Goal: Check status

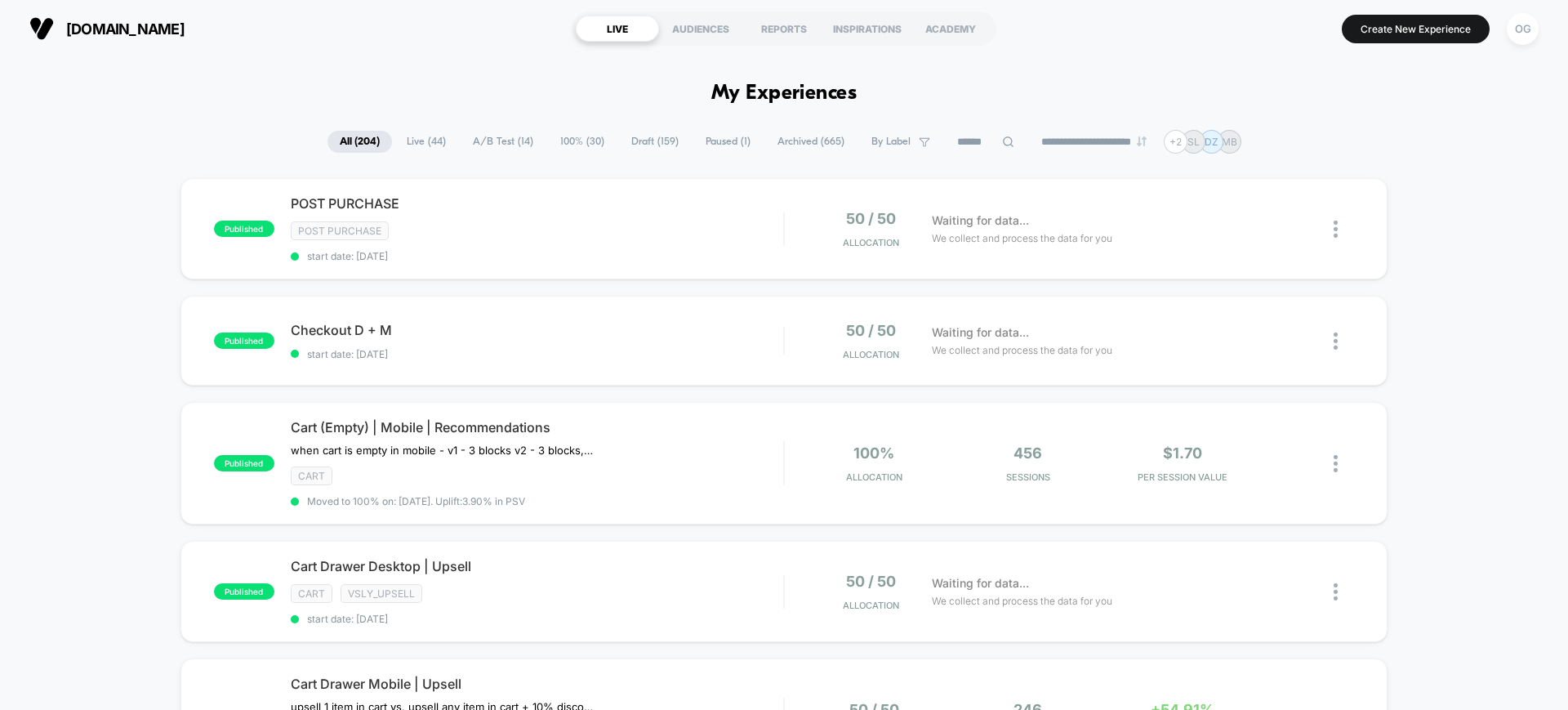
click at [541, 271] on div "published POST PURCHASE Post Purchase start date: [DATE] 50 / 50 Allocation Wai…" at bounding box center [784, 229] width 1207 height 101
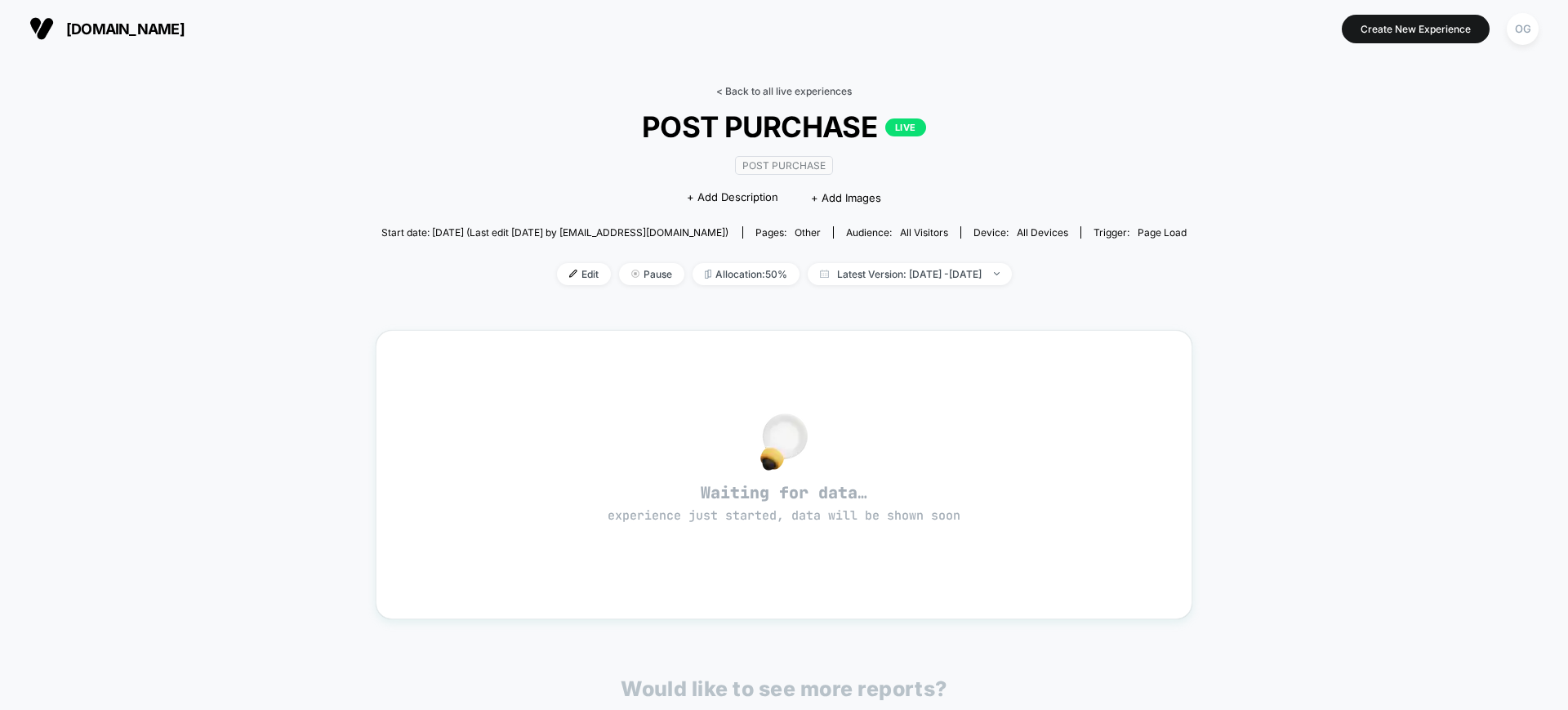
click at [731, 96] on link "< Back to all live experiences" at bounding box center [784, 91] width 135 height 12
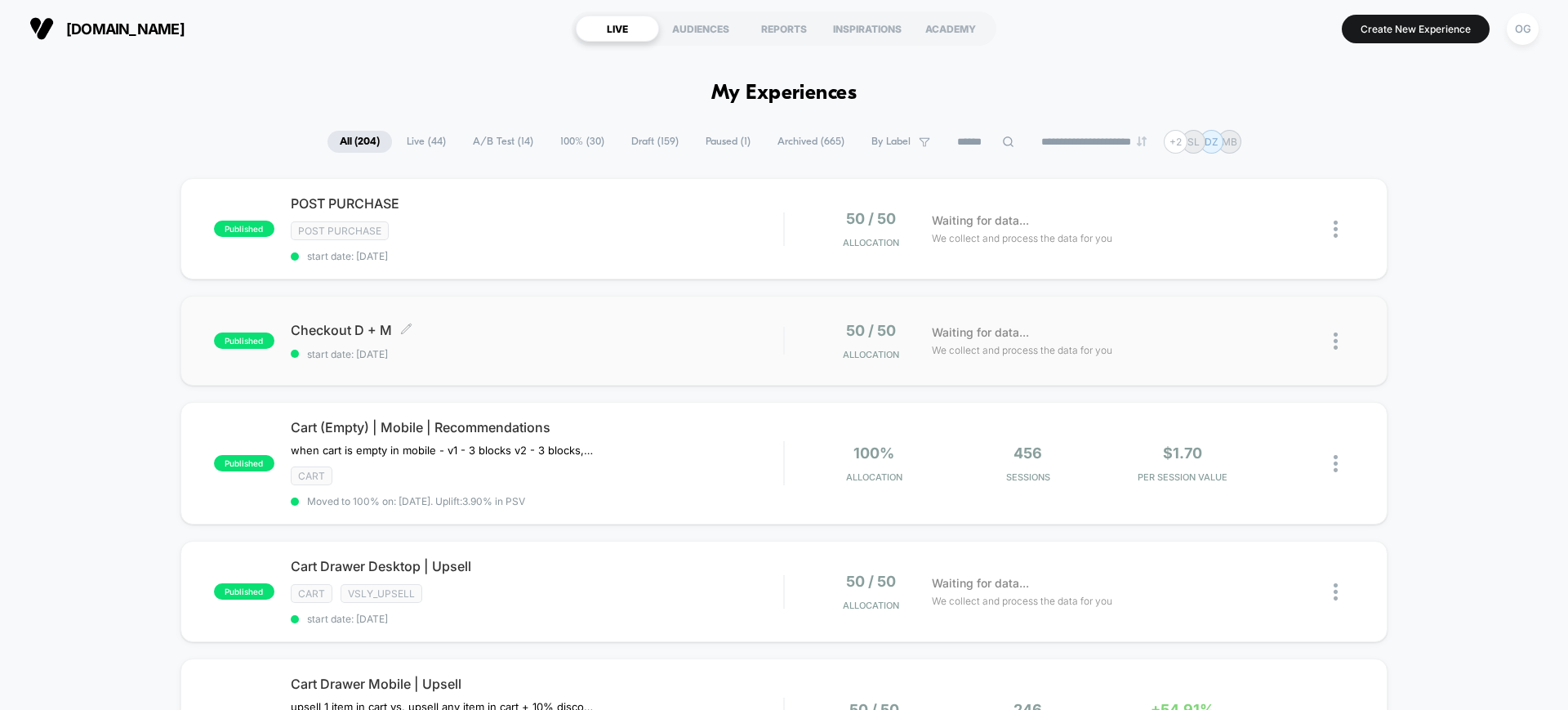
click at [662, 325] on span "Checkout D + M Click to edit experience details" at bounding box center [536, 330] width 493 height 16
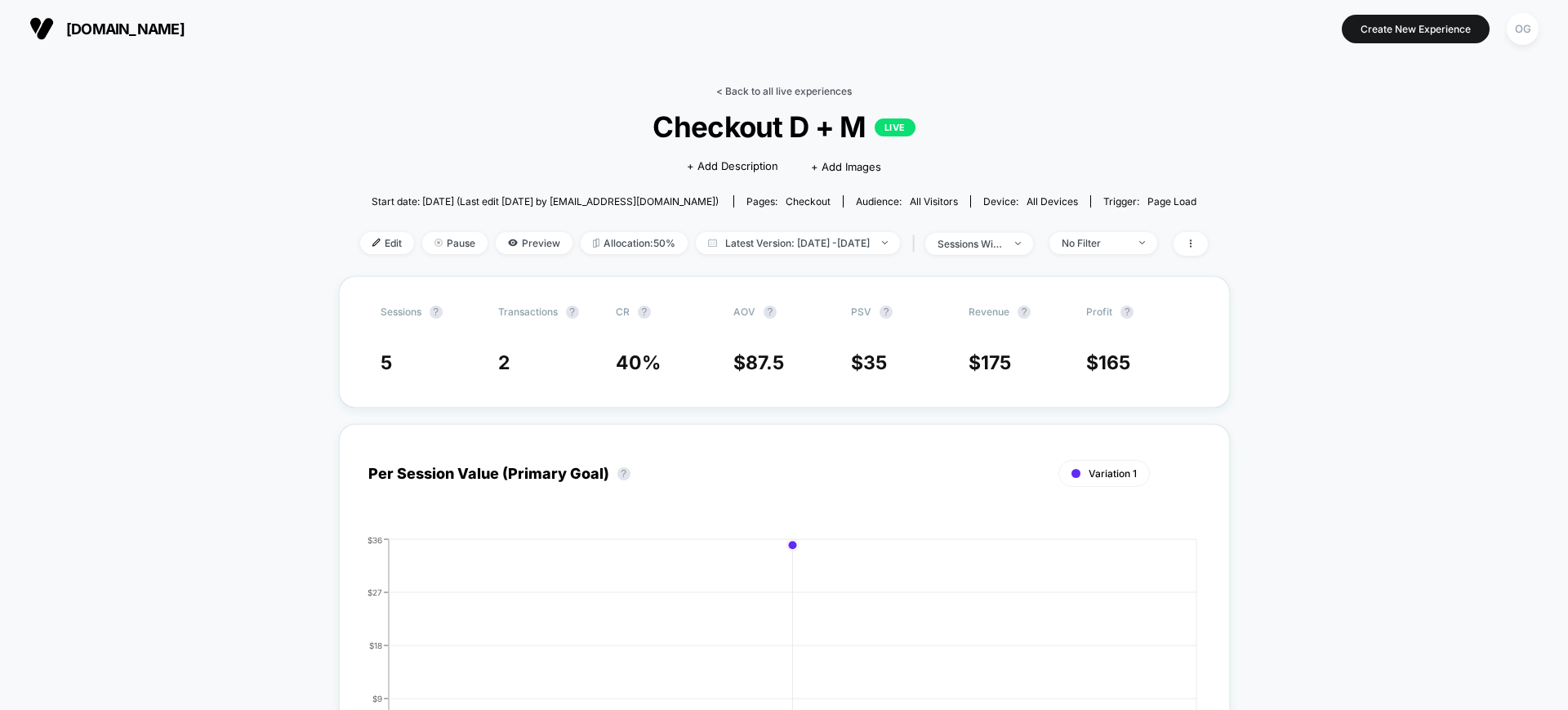
click at [738, 87] on link "< Back to all live experiences" at bounding box center [784, 91] width 135 height 12
